Goal: Find contact information: Find contact information

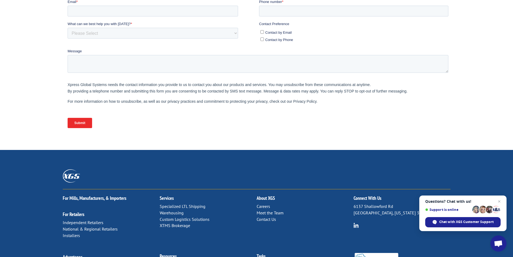
scroll to position [210, 0]
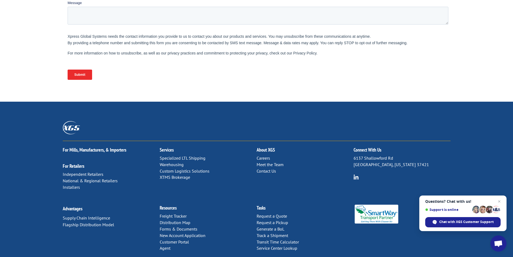
click at [263, 168] on link "Contact Us" at bounding box center [266, 170] width 19 height 5
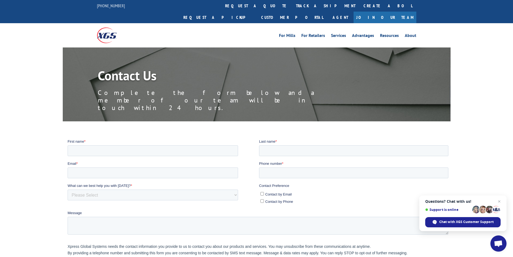
click at [379, 31] on ul "For Mills For Retailers Services Advantages Resources About" at bounding box center [347, 35] width 143 height 8
click at [382, 33] on link "Resources" at bounding box center [389, 36] width 19 height 6
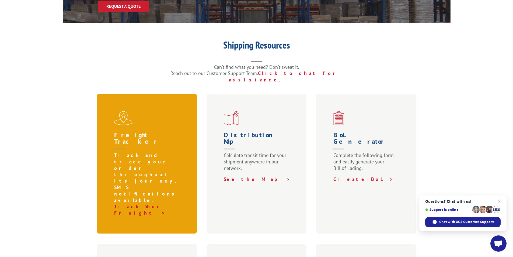
scroll to position [162, 0]
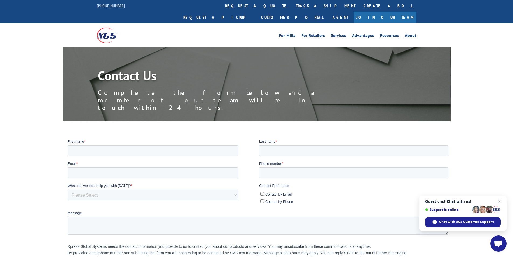
click at [142, 140] on label "First name *" at bounding box center [163, 140] width 192 height 5
click at [142, 145] on input "First name *" at bounding box center [152, 150] width 171 height 11
click at [151, 145] on input "First name *" at bounding box center [152, 150] width 171 height 11
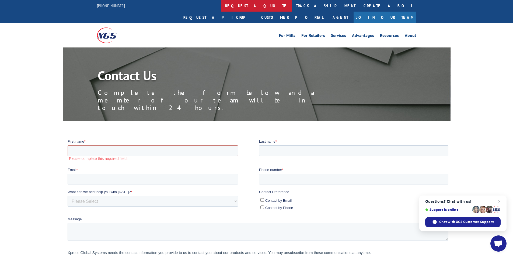
click at [221, 4] on link "request a quote" at bounding box center [256, 6] width 71 height 12
